Goal: Task Accomplishment & Management: Manage account settings

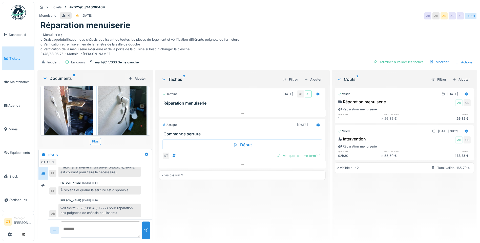
scroll to position [255, 0]
drag, startPoint x: 94, startPoint y: 63, endPoint x: 191, endPoint y: 54, distance: 97.8
click at [184, 53] on div "Tickets #2025/08/146/06404 Menuiserie 4 17/08/2025 AB AB AB AB AB CL OT Réparat…" at bounding box center [257, 35] width 442 height 67
click at [296, 158] on div "Marquer comme terminé" at bounding box center [299, 156] width 48 height 7
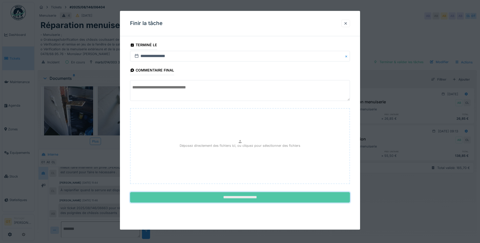
click at [264, 200] on input "**********" at bounding box center [240, 198] width 220 height 11
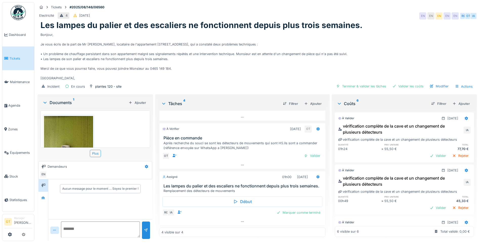
scroll to position [4, 0]
click at [240, 220] on icon at bounding box center [242, 221] width 4 height 3
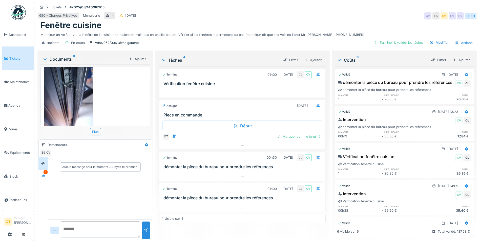
scroll to position [94, 0]
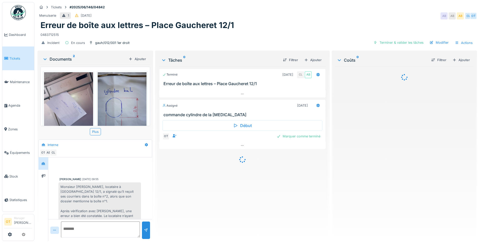
scroll to position [133, 0]
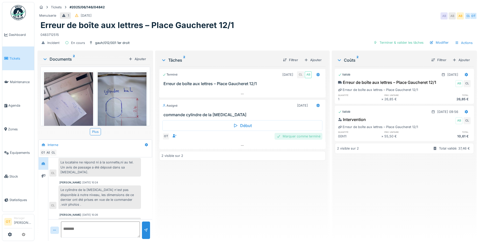
click at [303, 136] on div "Marquer comme terminé" at bounding box center [299, 136] width 48 height 7
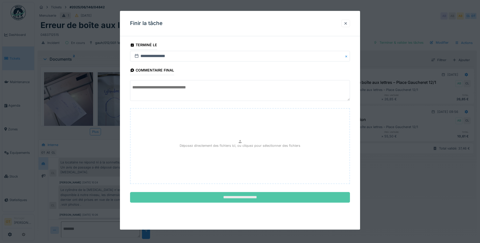
click at [243, 199] on input "**********" at bounding box center [240, 198] width 220 height 11
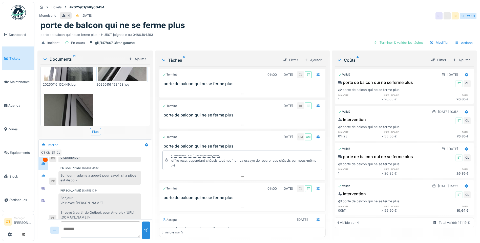
scroll to position [404, 0]
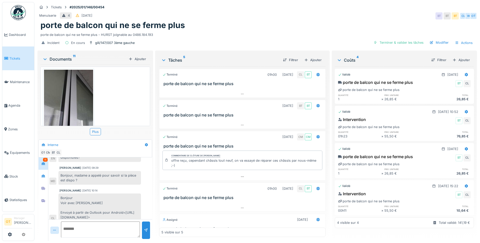
click at [60, 102] on img at bounding box center [68, 102] width 49 height 65
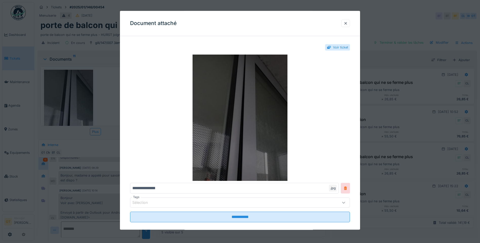
click at [257, 105] on img at bounding box center [240, 118] width 220 height 127
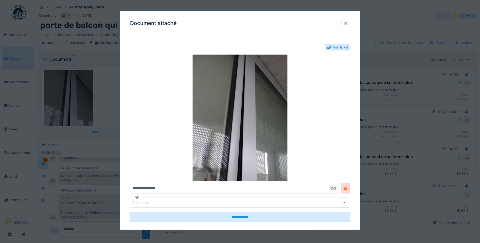
click at [389, 23] on div at bounding box center [240, 121] width 480 height 243
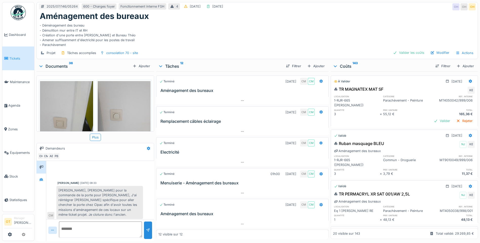
scroll to position [25, 0]
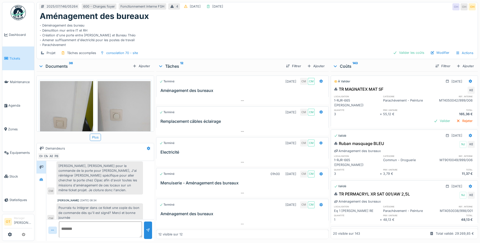
click at [44, 66] on div at bounding box center [41, 66] width 6 height 5
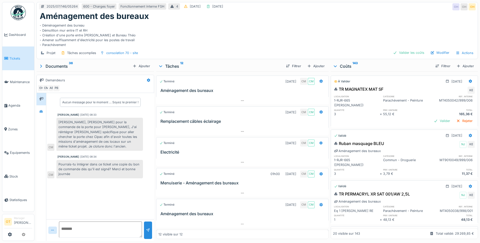
click at [44, 66] on div "Documents 36" at bounding box center [84, 66] width 92 height 6
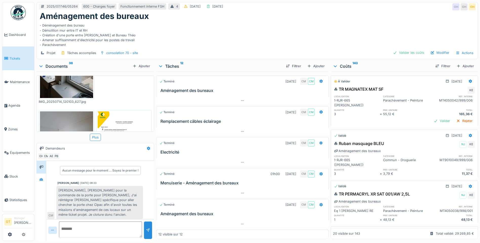
scroll to position [455, 0]
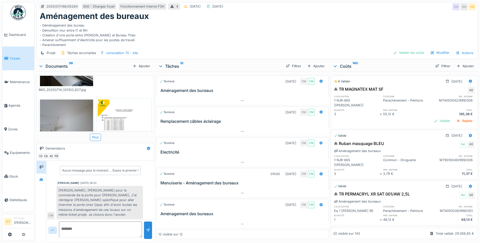
click at [106, 106] on img at bounding box center [124, 137] width 53 height 75
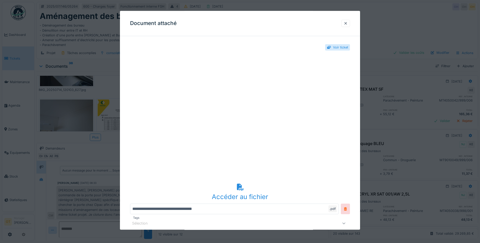
click at [99, 77] on div at bounding box center [240, 121] width 480 height 243
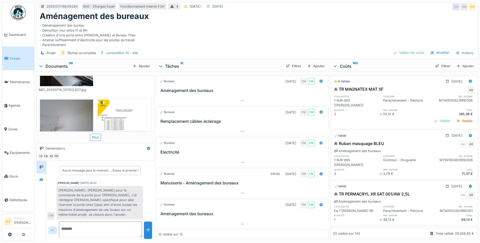
scroll to position [4, 0]
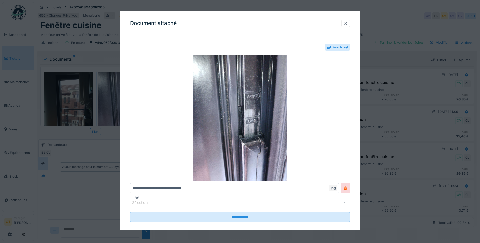
scroll to position [18, 0]
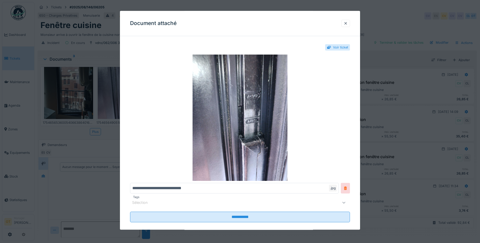
click at [99, 49] on div at bounding box center [240, 121] width 480 height 243
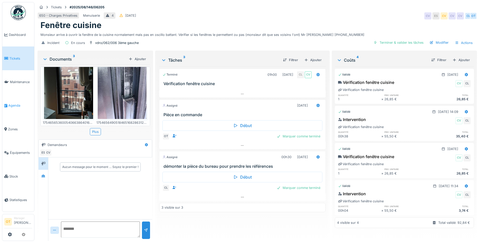
click at [11, 104] on span "Agenda" at bounding box center [20, 105] width 24 height 5
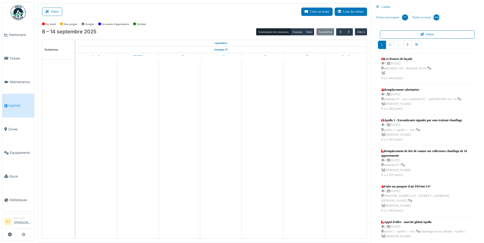
click at [55, 11] on button "Filtrer" at bounding box center [52, 12] width 20 height 8
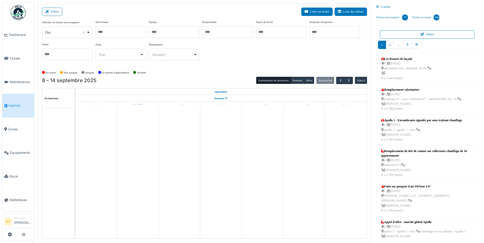
click at [90, 32] on div "Oui Remove item" at bounding box center [67, 32] width 46 height 7
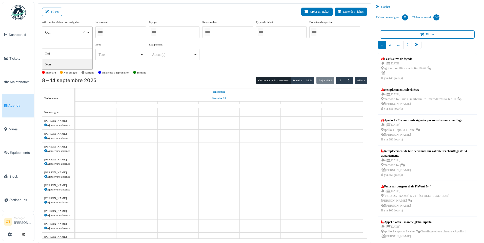
select select "**"
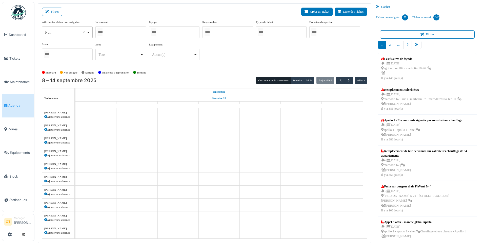
click at [109, 36] on div at bounding box center [120, 32] width 51 height 12
type input "******"
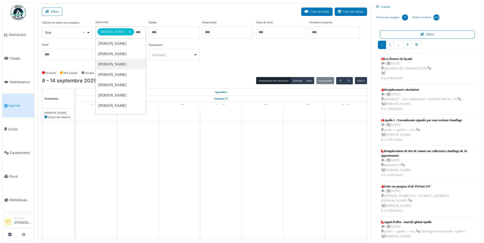
click at [249, 57] on div "**********" at bounding box center [204, 42] width 325 height 45
click at [298, 82] on button "Semaine" at bounding box center [297, 80] width 14 height 7
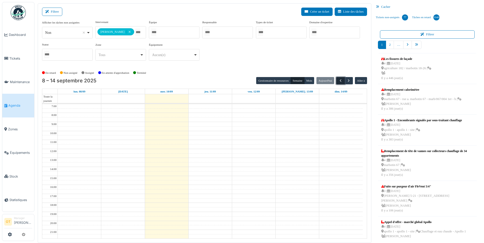
click at [340, 82] on span "button" at bounding box center [340, 81] width 4 height 4
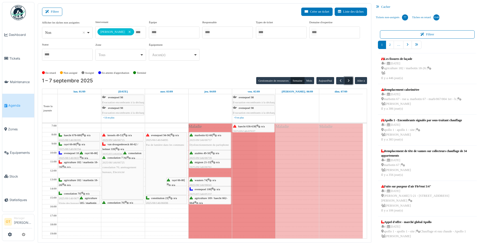
click at [348, 80] on span "button" at bounding box center [348, 81] width 4 height 4
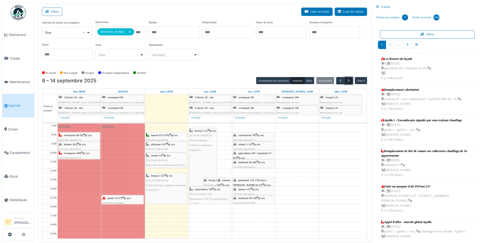
click at [348, 80] on span "button" at bounding box center [348, 81] width 4 height 4
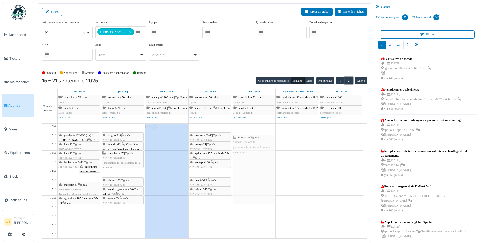
drag, startPoint x: 255, startPoint y: 158, endPoint x: 254, endPoint y: 162, distance: 4.6
click at [254, 162] on div "foucart 20 | n/a 2025/09/146/06752 placement de la platine Intratone plus câbla…" at bounding box center [253, 200] width 43 height 153
drag, startPoint x: 252, startPoint y: 159, endPoint x: 253, endPoint y: 155, distance: 3.4
click at [253, 155] on div "foucart 20 | n/a 2025/09/146/06752 placement de la platine Intratone plus câbla…" at bounding box center [253, 200] width 43 height 153
click at [306, 153] on td at bounding box center [210, 153] width 305 height 5
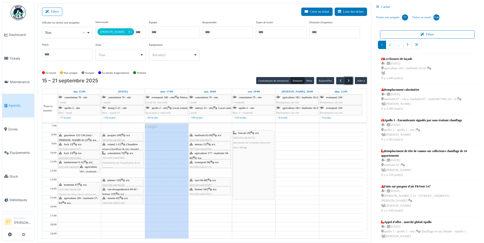
click at [349, 82] on span "button" at bounding box center [348, 81] width 4 height 4
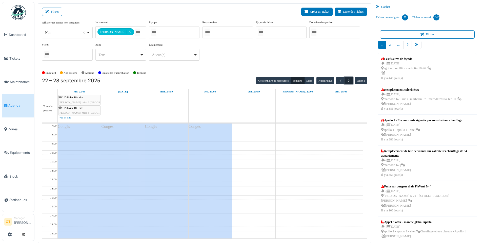
click at [348, 81] on span "button" at bounding box center [348, 81] width 4 height 4
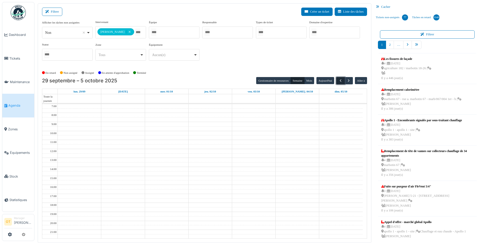
click at [339, 81] on span "button" at bounding box center [340, 81] width 4 height 4
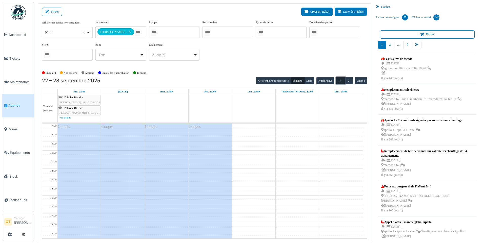
click at [339, 81] on span "button" at bounding box center [340, 81] width 4 height 4
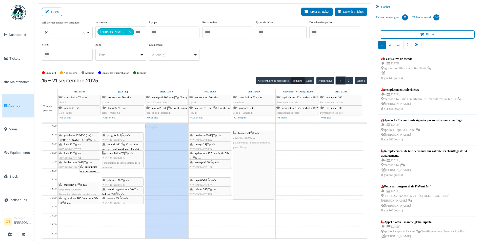
click at [342, 80] on span "button" at bounding box center [340, 81] width 4 height 4
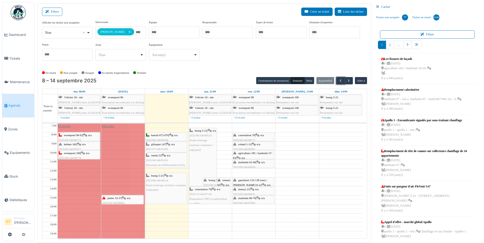
click at [162, 192] on div "bourg 5-21 | n/a 2025/08/146/06514 Projet éclairage extérieur communs ?URGENT" at bounding box center [166, 183] width 41 height 19
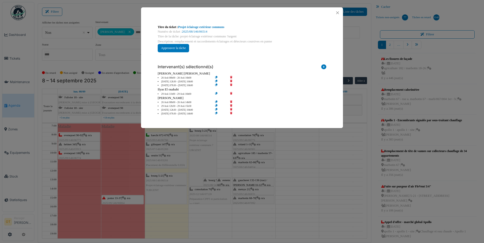
click at [220, 151] on div "Titre du ticket : Projet éclairage extérieur communs Numéro de ticket : 2025/08…" at bounding box center [242, 121] width 484 height 243
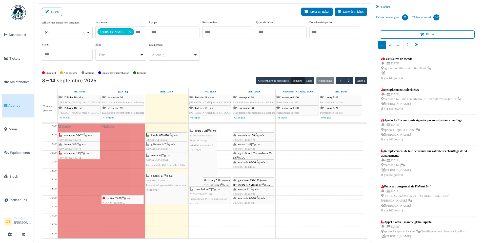
click at [205, 153] on div "bourg 5-21 | n/a 2025/08/146/06514 Projet éclairage extérieur communs ?URGENT" at bounding box center [203, 141] width 27 height 24
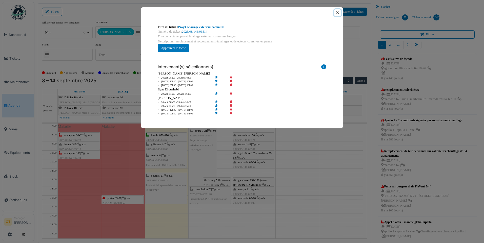
click at [338, 13] on button "Close" at bounding box center [337, 12] width 7 height 7
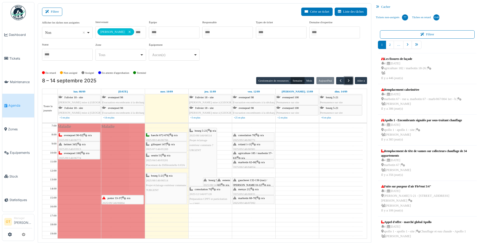
click at [352, 78] on button "button" at bounding box center [348, 80] width 8 height 7
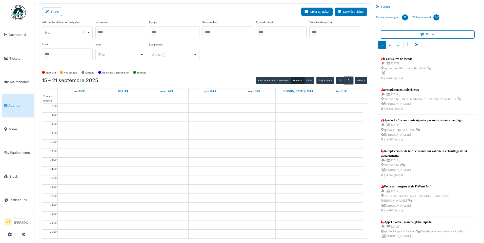
click at [120, 32] on div at bounding box center [120, 32] width 51 height 12
type input "*"
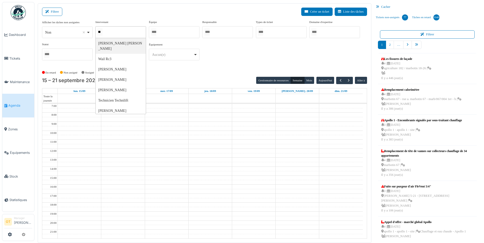
type input "***"
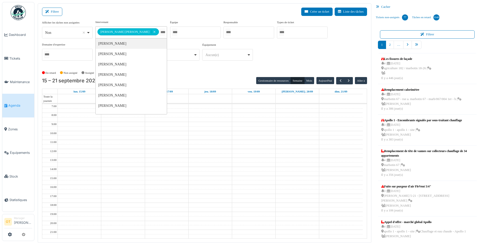
drag, startPoint x: 287, startPoint y: 46, endPoint x: 319, endPoint y: 73, distance: 42.4
click at [287, 46] on div "**********" at bounding box center [204, 42] width 325 height 45
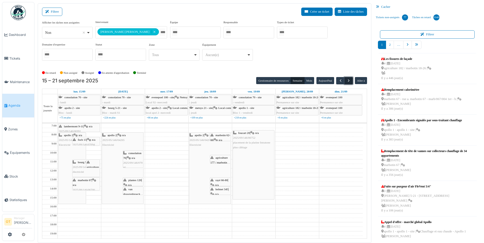
click at [349, 79] on span "button" at bounding box center [348, 81] width 4 height 4
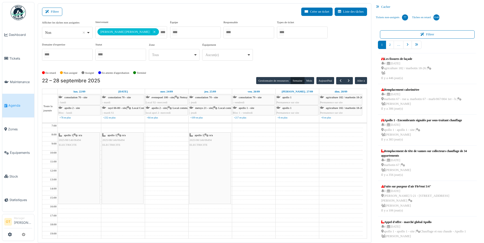
drag, startPoint x: 324, startPoint y: 133, endPoint x: 300, endPoint y: 131, distance: 24.1
click at [300, 131] on td at bounding box center [210, 130] width 305 height 5
click at [302, 184] on td at bounding box center [210, 184] width 305 height 5
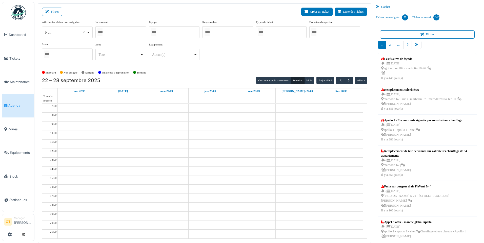
click at [127, 32] on div at bounding box center [120, 32] width 51 height 12
type input "*****"
click at [243, 52] on div "**********" at bounding box center [204, 42] width 325 height 45
click at [126, 33] on div at bounding box center [120, 32] width 51 height 12
click at [145, 15] on div "Filtrer Créer un ticket Liste des tâches" at bounding box center [204, 14] width 325 height 12
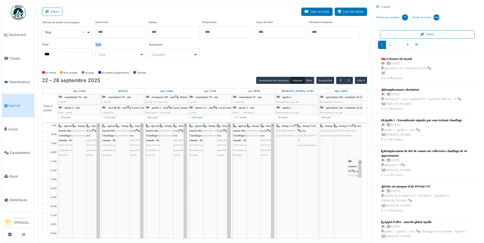
drag, startPoint x: 101, startPoint y: 44, endPoint x: 93, endPoint y: 43, distance: 8.1
click at [93, 43] on div "Afficher les tâches non assignées *** Non Remove item Oui Non Intervenant [PERS…" at bounding box center [204, 42] width 325 height 45
click at [109, 30] on div at bounding box center [120, 32] width 51 height 12
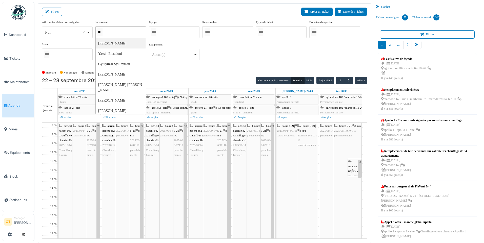
type input "***"
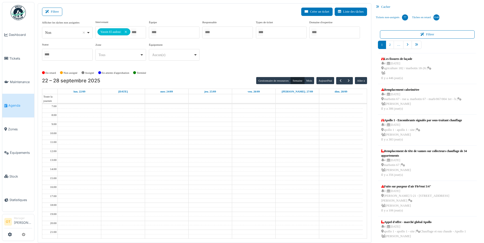
click at [231, 61] on div "**********" at bounding box center [204, 42] width 325 height 45
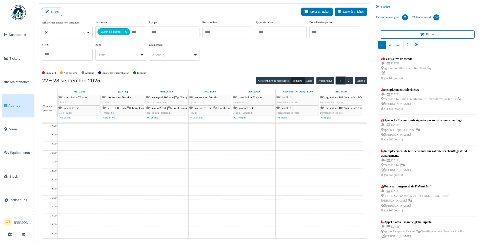
click at [342, 80] on span "button" at bounding box center [340, 81] width 4 height 4
click at [341, 81] on span "button" at bounding box center [340, 81] width 4 height 4
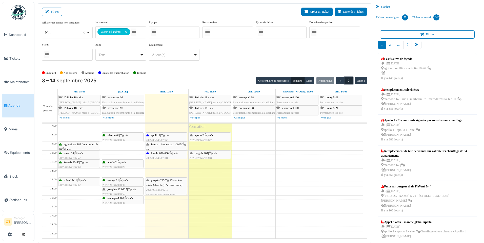
click at [351, 80] on button "button" at bounding box center [348, 80] width 8 height 7
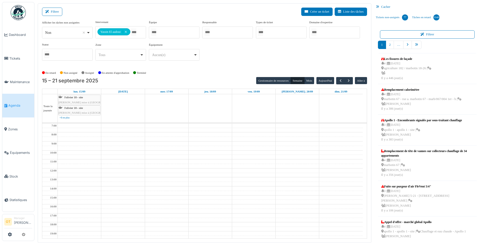
click at [340, 58] on div "**********" at bounding box center [204, 42] width 325 height 45
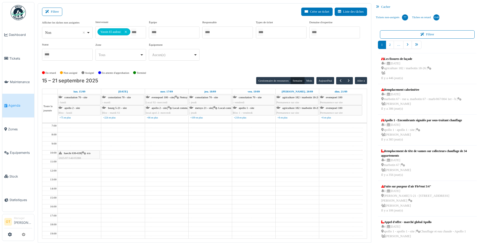
click at [233, 160] on td at bounding box center [210, 162] width 305 height 5
click at [79, 155] on div "haecht 636-638 | n/a 2025/07/146/05988 Remplacement de la vanne de vidange en d…" at bounding box center [79, 160] width 41 height 19
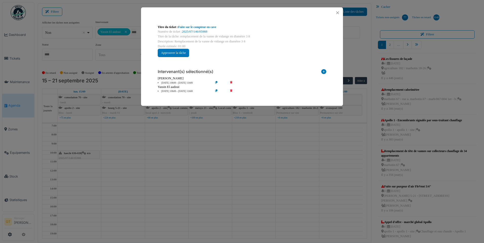
click at [117, 160] on div "Titre du ticket : Fuite sur le compteur en cave Numéro de ticket : 2025/07/146/…" at bounding box center [242, 121] width 484 height 243
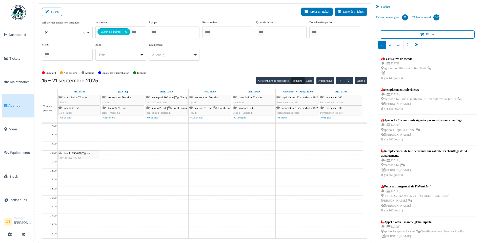
click at [204, 151] on td at bounding box center [210, 153] width 305 height 5
click at [159, 140] on td at bounding box center [210, 139] width 305 height 5
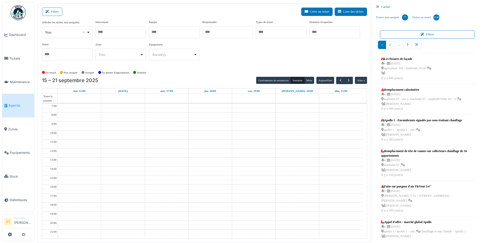
click at [126, 33] on div at bounding box center [120, 32] width 51 height 12
type input "*****"
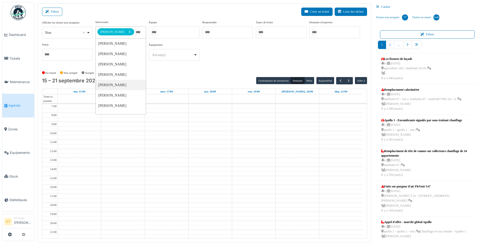
click at [235, 55] on div "**********" at bounding box center [204, 42] width 325 height 45
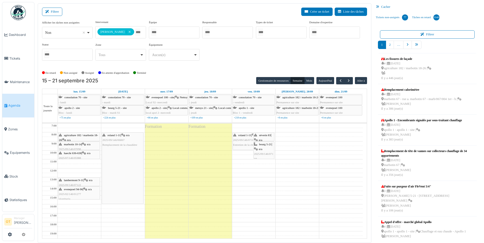
click at [240, 137] on div "[PERSON_NAME] 1-11 | n/a 2025/09/146/07104 Entretien de la chaudière" at bounding box center [253, 140] width 41 height 15
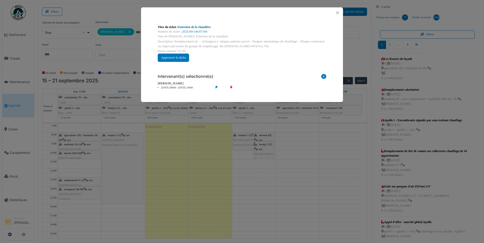
click at [209, 27] on link "Entretien de la chaudière" at bounding box center [194, 27] width 33 height 4
click at [291, 138] on div "Titre du ticket : Entretien de la chaudière Numéro de ticket : 2025/09/146/0710…" at bounding box center [242, 121] width 484 height 243
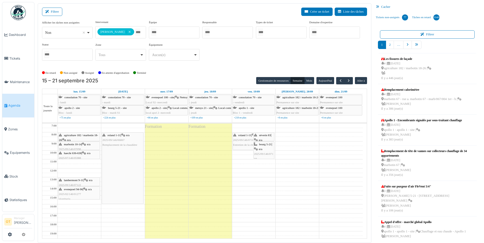
click at [262, 136] on span "séverin 83" at bounding box center [265, 135] width 12 height 3
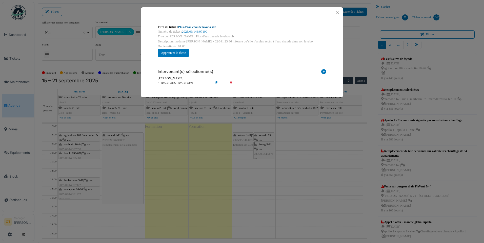
click at [208, 27] on link "Plus d'eau chaude lavabo sdb" at bounding box center [197, 27] width 38 height 4
click at [339, 11] on button "Close" at bounding box center [337, 12] width 7 height 7
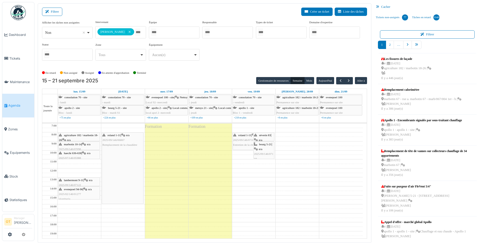
click at [266, 153] on span "2025/09/146/07110" at bounding box center [263, 157] width 19 height 8
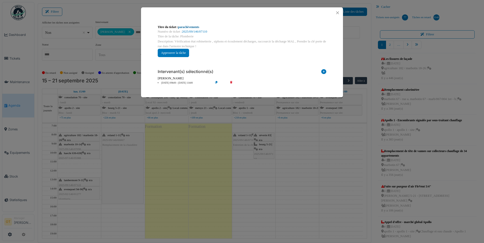
click at [196, 26] on link "parachèvements" at bounding box center [188, 27] width 21 height 4
click at [288, 168] on div "Titre du ticket : parachèvements Numéro de ticket : 2025/09/146/07110 Titre de …" at bounding box center [242, 121] width 484 height 243
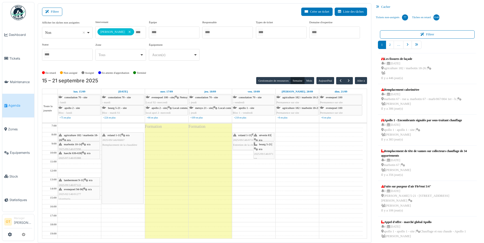
drag, startPoint x: 290, startPoint y: 178, endPoint x: 284, endPoint y: 202, distance: 25.2
click at [284, 202] on td at bounding box center [210, 202] width 305 height 5
click at [351, 82] on button "button" at bounding box center [348, 80] width 8 height 7
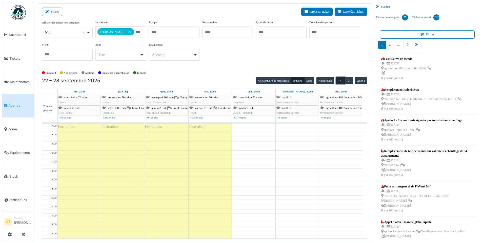
click at [339, 81] on span "button" at bounding box center [340, 81] width 4 height 4
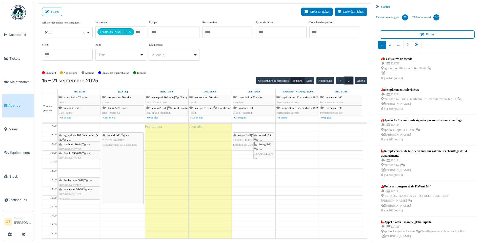
click at [349, 81] on span "button" at bounding box center [348, 81] width 4 height 4
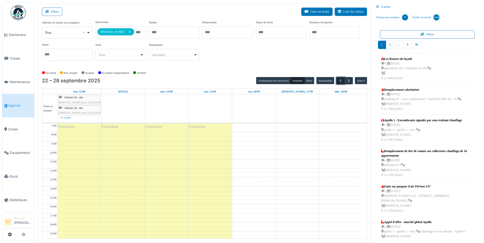
click at [339, 81] on span "button" at bounding box center [340, 81] width 4 height 4
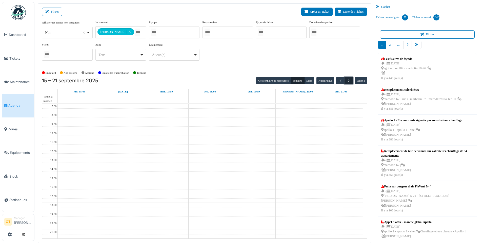
click at [349, 81] on span "button" at bounding box center [348, 81] width 4 height 4
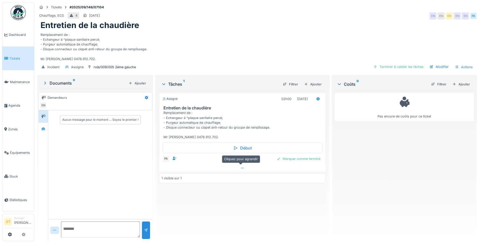
click at [245, 168] on div at bounding box center [242, 168] width 166 height 7
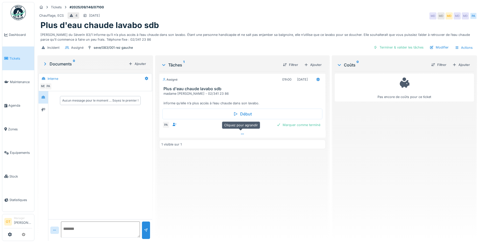
click at [240, 137] on div at bounding box center [242, 134] width 166 height 7
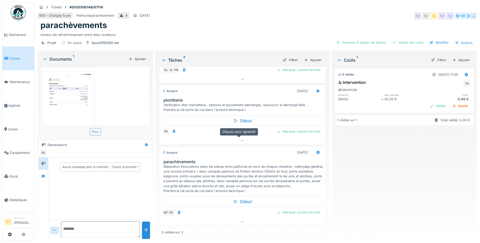
scroll to position [4, 0]
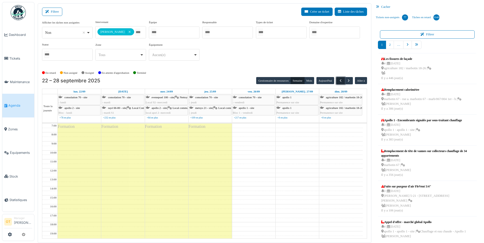
click at [338, 81] on button "button" at bounding box center [340, 80] width 8 height 7
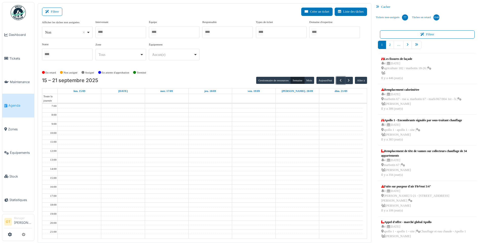
click at [129, 32] on div at bounding box center [120, 32] width 51 height 12
type input "****"
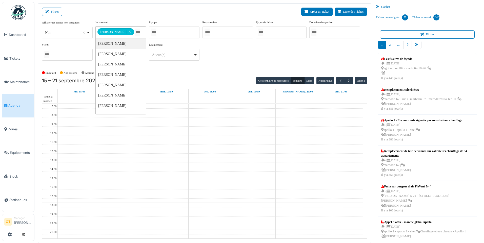
click at [316, 58] on div "**********" at bounding box center [204, 42] width 325 height 45
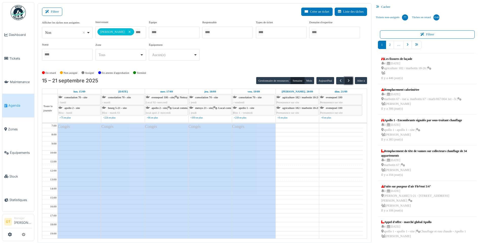
click at [350, 82] on span "button" at bounding box center [348, 81] width 4 height 4
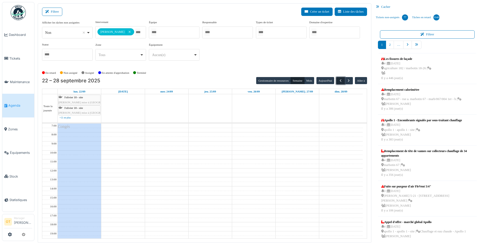
click at [338, 82] on span "button" at bounding box center [340, 81] width 4 height 4
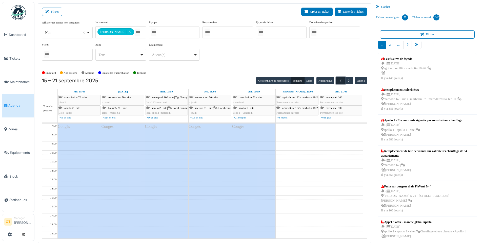
click at [338, 82] on span "button" at bounding box center [340, 81] width 4 height 4
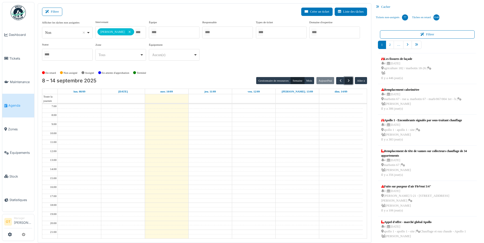
click at [349, 81] on span "button" at bounding box center [348, 81] width 4 height 4
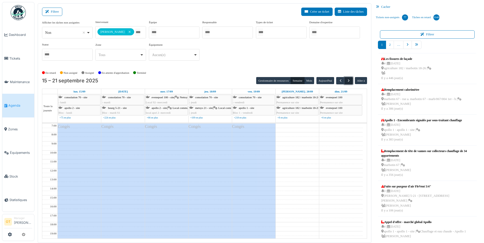
click at [349, 81] on span "button" at bounding box center [348, 81] width 4 height 4
click at [341, 81] on span "button" at bounding box center [340, 81] width 4 height 4
click at [340, 80] on span "button" at bounding box center [340, 81] width 4 height 4
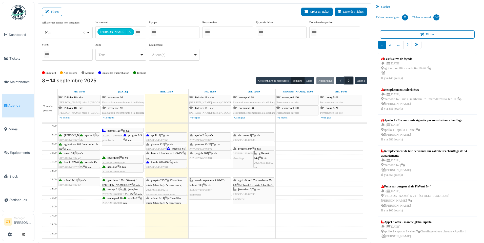
click at [350, 81] on span "button" at bounding box center [348, 81] width 4 height 4
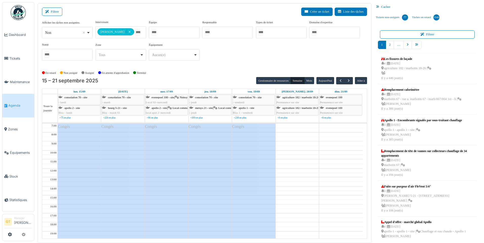
click at [446, 13] on ul "Tickets non-assignés 77 Tâches en retard 1046" at bounding box center [427, 18] width 107 height 14
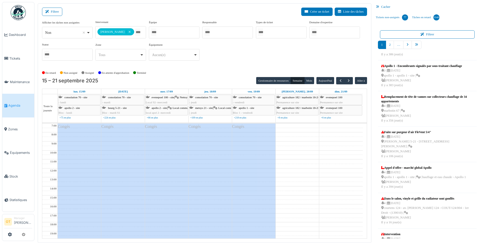
drag, startPoint x: 411, startPoint y: 54, endPoint x: 341, endPoint y: 53, distance: 70.6
drag, startPoint x: 341, startPoint y: 53, endPoint x: 261, endPoint y: 60, distance: 80.0
click at [261, 60] on div "**********" at bounding box center [204, 42] width 325 height 45
click at [339, 84] on button "button" at bounding box center [340, 80] width 8 height 7
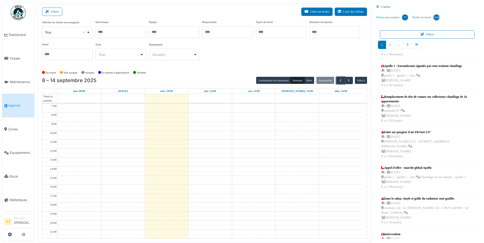
click at [123, 32] on div at bounding box center [120, 32] width 51 height 12
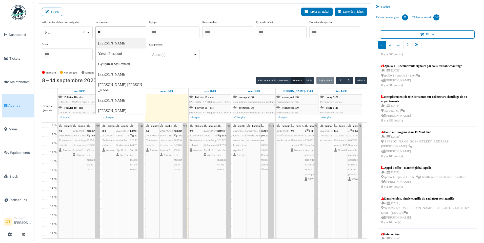
type input "**"
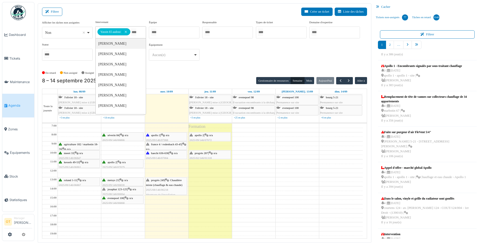
click at [259, 49] on div "**********" at bounding box center [204, 42] width 325 height 45
click at [206, 136] on icon at bounding box center [206, 135] width 4 height 3
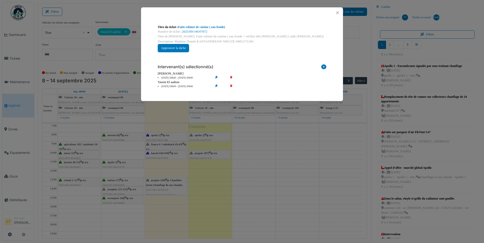
click at [217, 160] on div "Titre du ticket : Fuite robinet de cuisine ( eau froide) Numéro de ticket : 202…" at bounding box center [242, 121] width 484 height 243
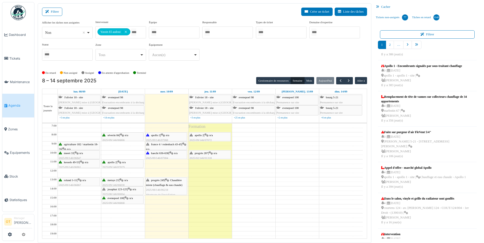
click at [204, 156] on div "progrès 287 | n/a 2025/02/146/01318 Remplacement de la pompe de relevage des co…" at bounding box center [210, 163] width 41 height 24
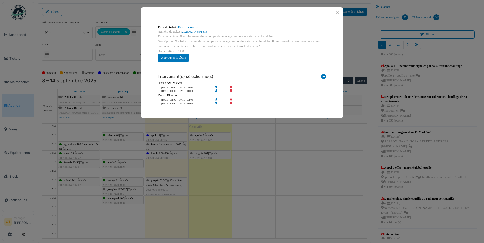
click at [215, 169] on div "Titre du ticket : Fuite d'eau cave Numéro de ticket : 2025/02/146/01318 Titre d…" at bounding box center [242, 121] width 484 height 243
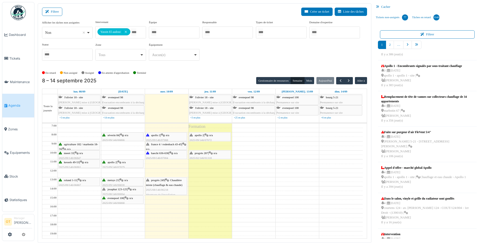
click at [162, 193] on div "progrès 249 | Chaudière mixte (chauffage & eau chaude) 2025/08/146/06218 détart…" at bounding box center [166, 187] width 41 height 19
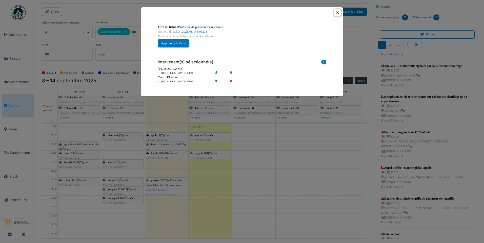
click at [336, 12] on button "Close" at bounding box center [337, 12] width 7 height 7
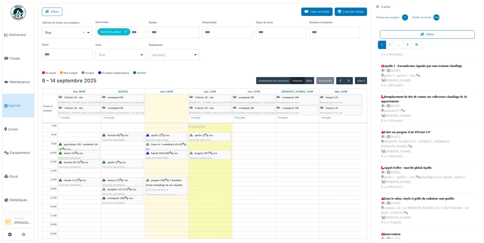
click at [299, 153] on td at bounding box center [210, 153] width 305 height 5
click at [208, 187] on div "Formation" at bounding box center [210, 200] width 43 height 153
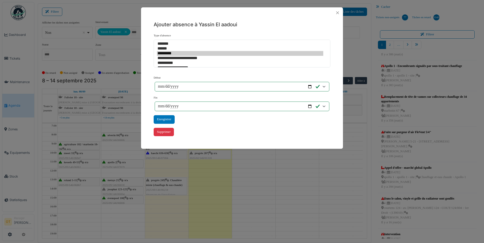
scroll to position [19, 0]
click at [337, 14] on button "Close" at bounding box center [337, 12] width 7 height 7
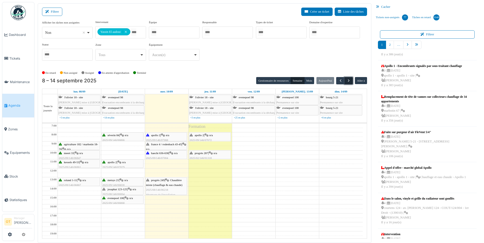
click at [346, 79] on span "button" at bounding box center [348, 81] width 4 height 4
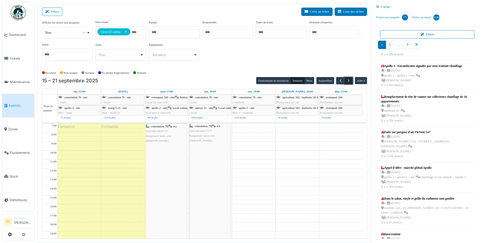
click at [348, 81] on span "button" at bounding box center [348, 81] width 4 height 4
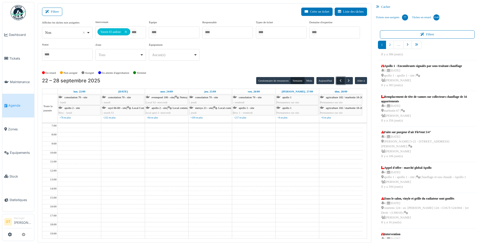
click at [339, 80] on span "button" at bounding box center [340, 81] width 4 height 4
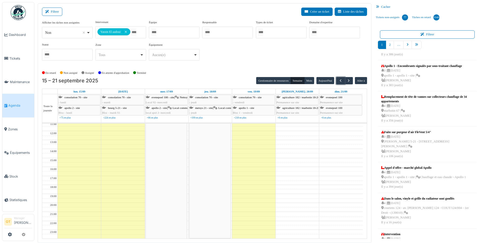
scroll to position [0, 0]
click at [174, 134] on div "consolation 70 | n/a 2025/09/146/07137 Rangement stock avec Omar" at bounding box center [166, 133] width 41 height 19
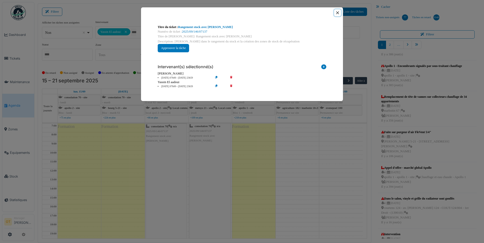
click at [336, 13] on button "Close" at bounding box center [337, 12] width 7 height 7
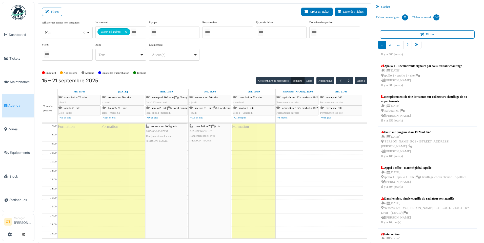
click at [204, 144] on div "consolation 70 | n/a 2025/09/146/07137 Rangement stock avec Omar" at bounding box center [209, 200] width 41 height 152
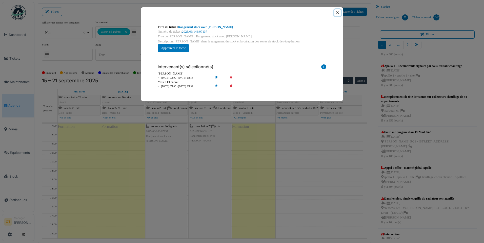
click at [336, 11] on button "Close" at bounding box center [337, 12] width 7 height 7
